Goal: Task Accomplishment & Management: Manage account settings

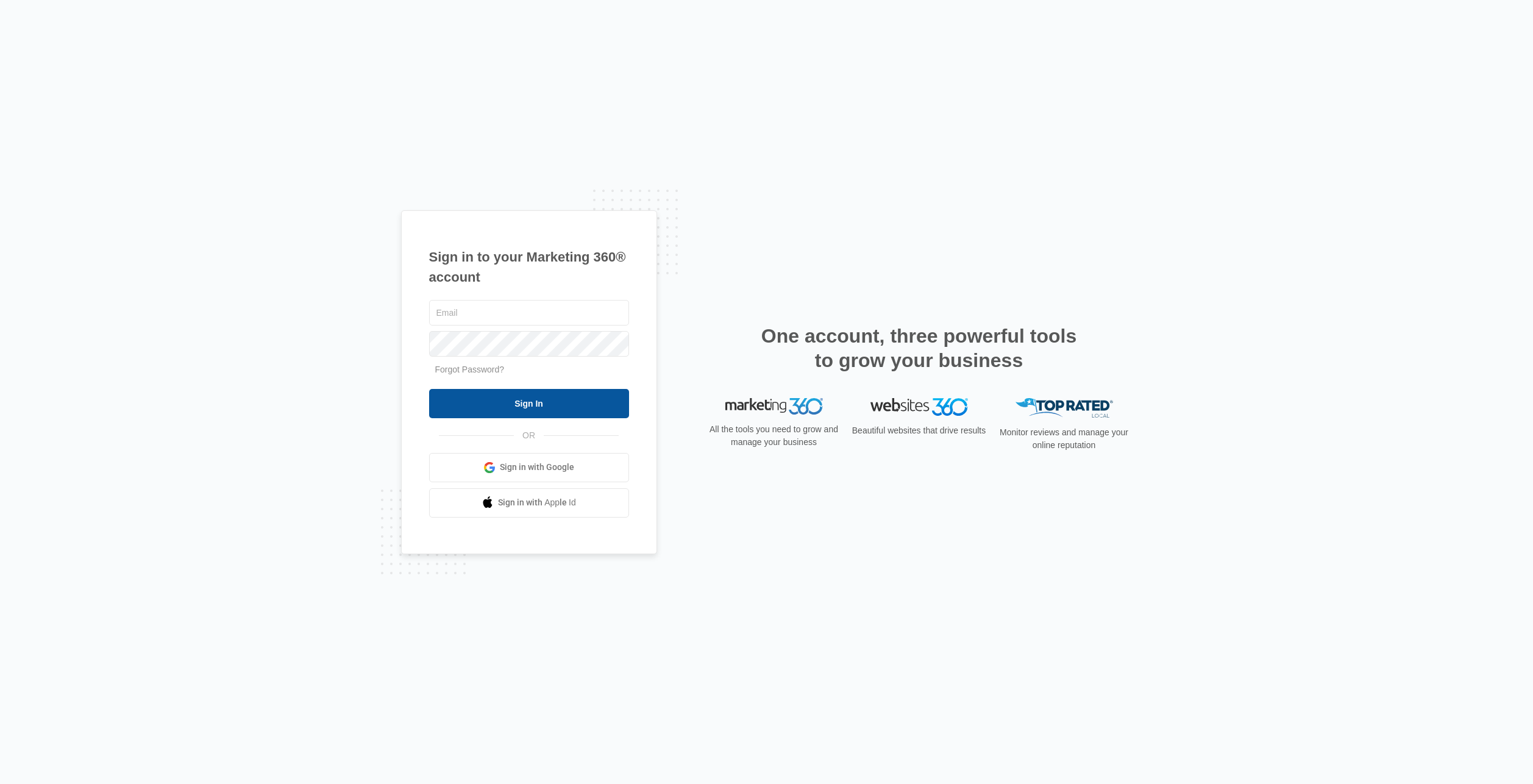
type input "[EMAIL_ADDRESS][DOMAIN_NAME]"
click at [533, 404] on input "Sign In" at bounding box center [529, 404] width 200 height 29
type input "[EMAIL_ADDRESS][DOMAIN_NAME]"
click at [532, 399] on input "Sign In" at bounding box center [529, 404] width 200 height 29
